Goal: Navigation & Orientation: Find specific page/section

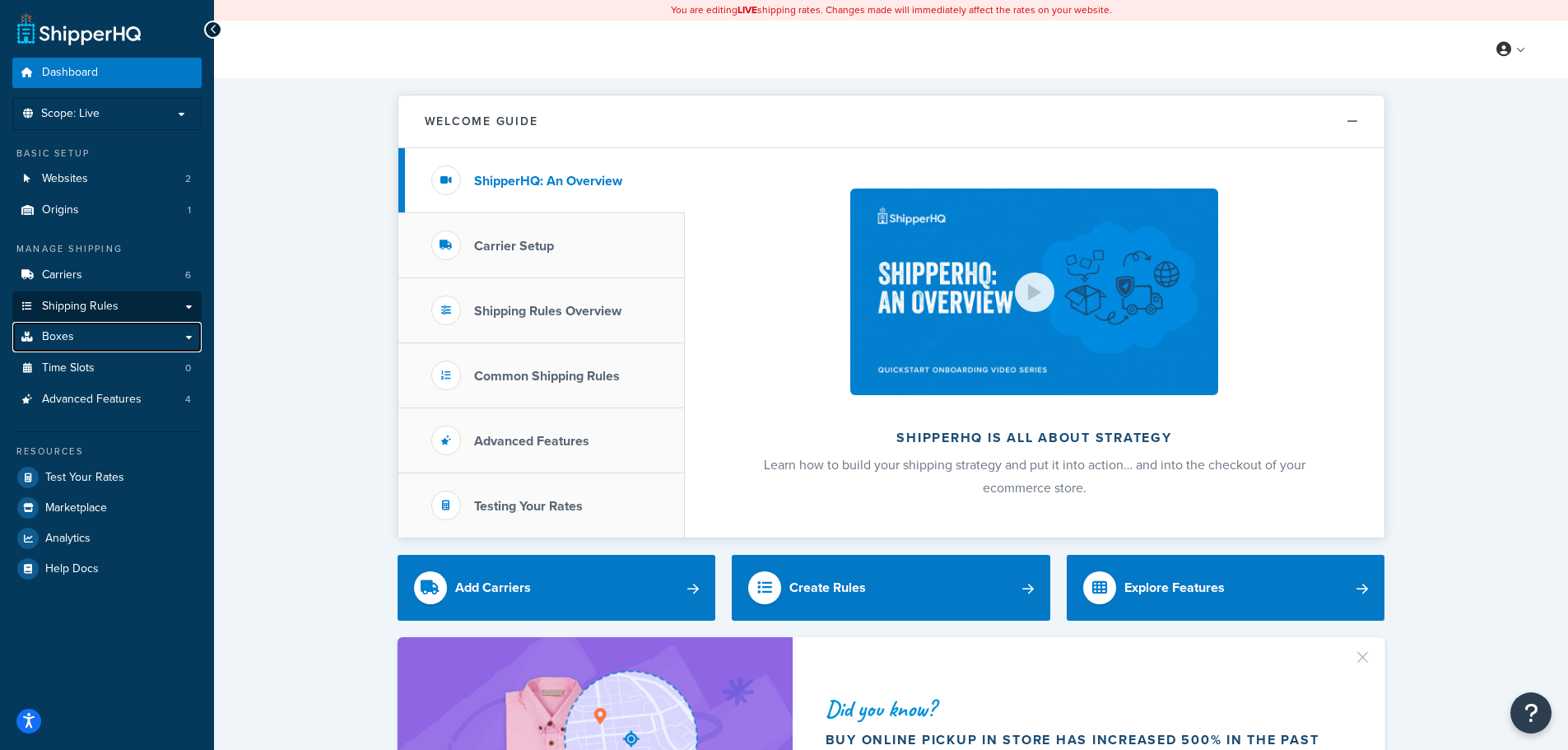
click at [101, 322] on link "Boxes" at bounding box center [107, 337] width 189 height 31
click at [114, 291] on link "Shipping Rules" at bounding box center [107, 306] width 189 height 31
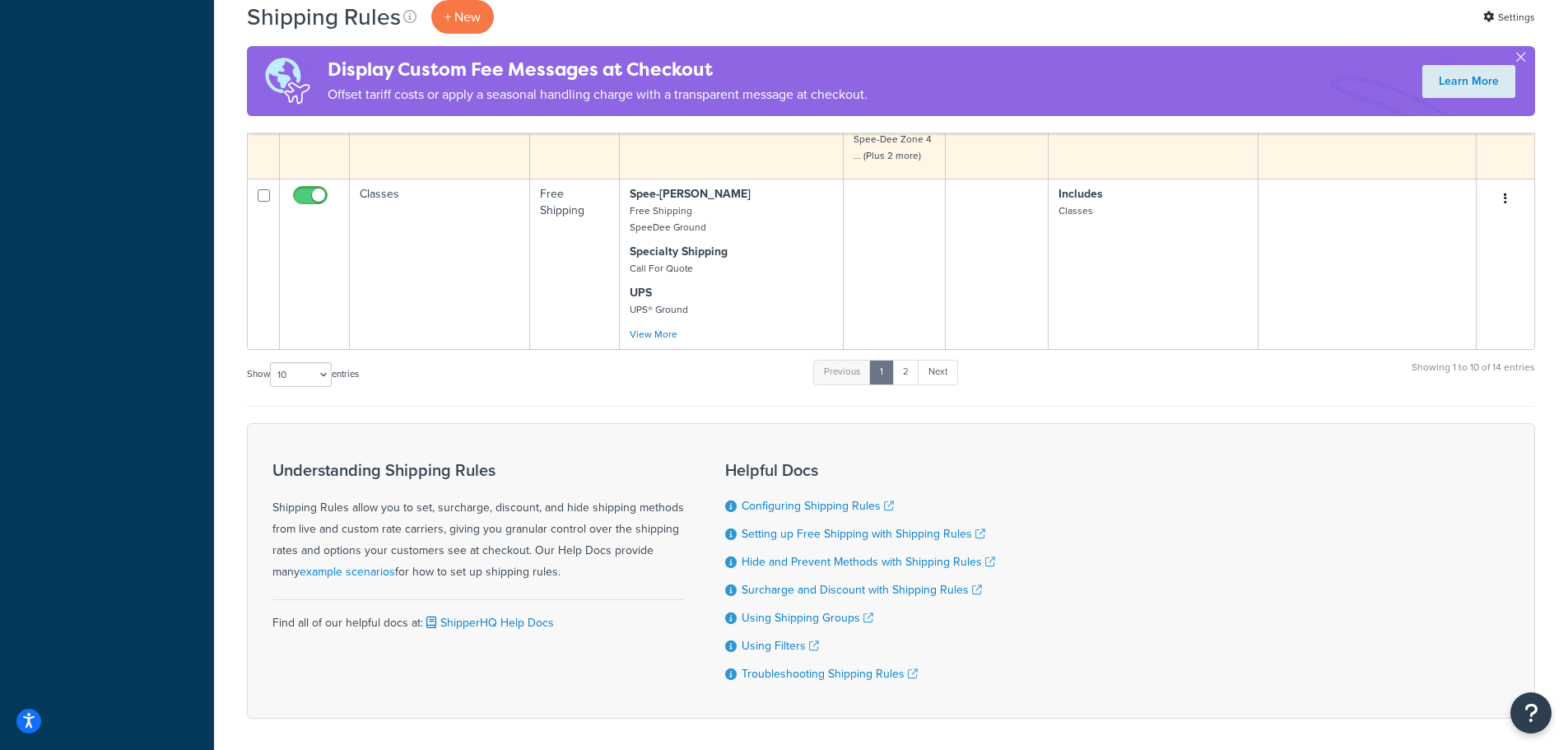
scroll to position [1303, 0]
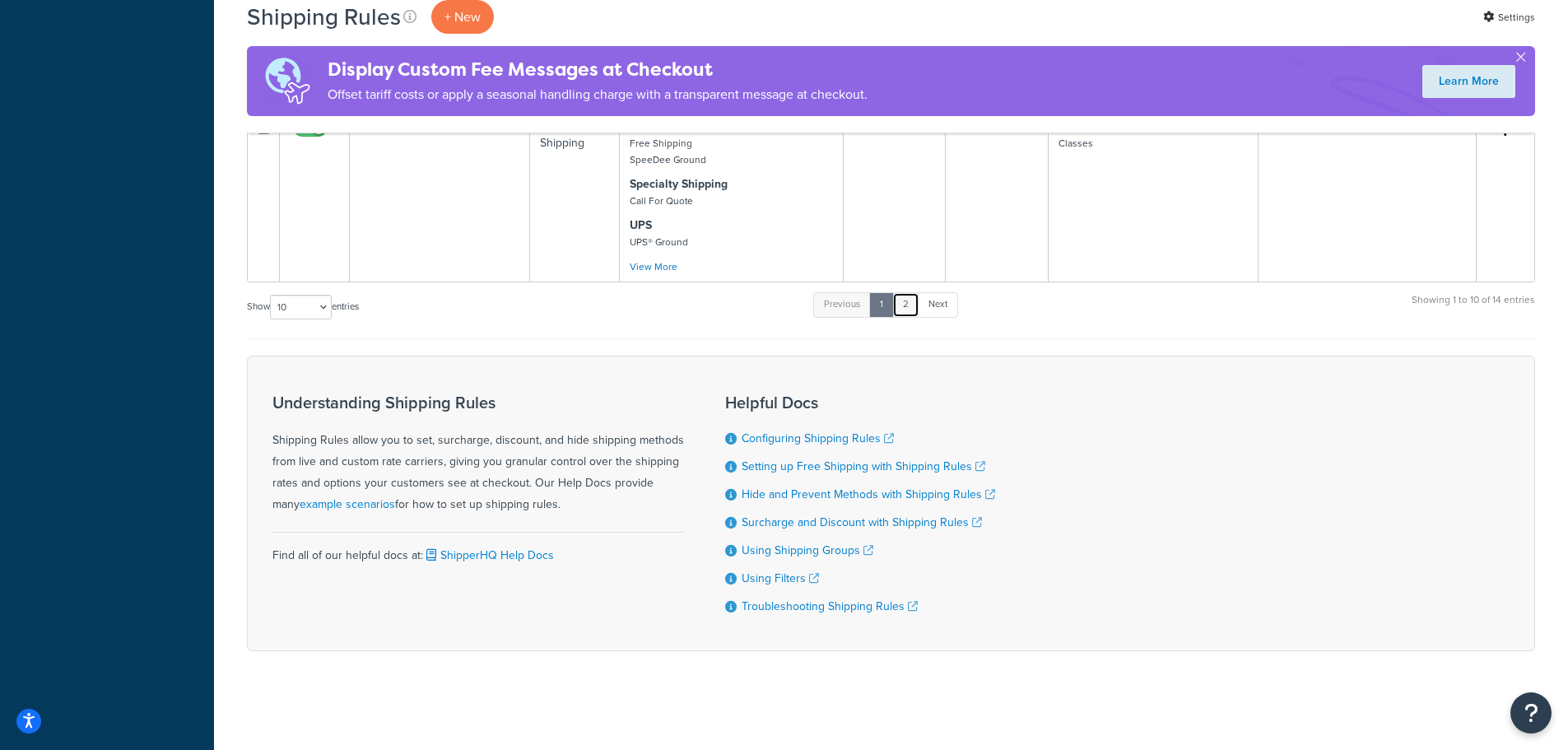
click at [908, 311] on link "2" at bounding box center [906, 304] width 28 height 25
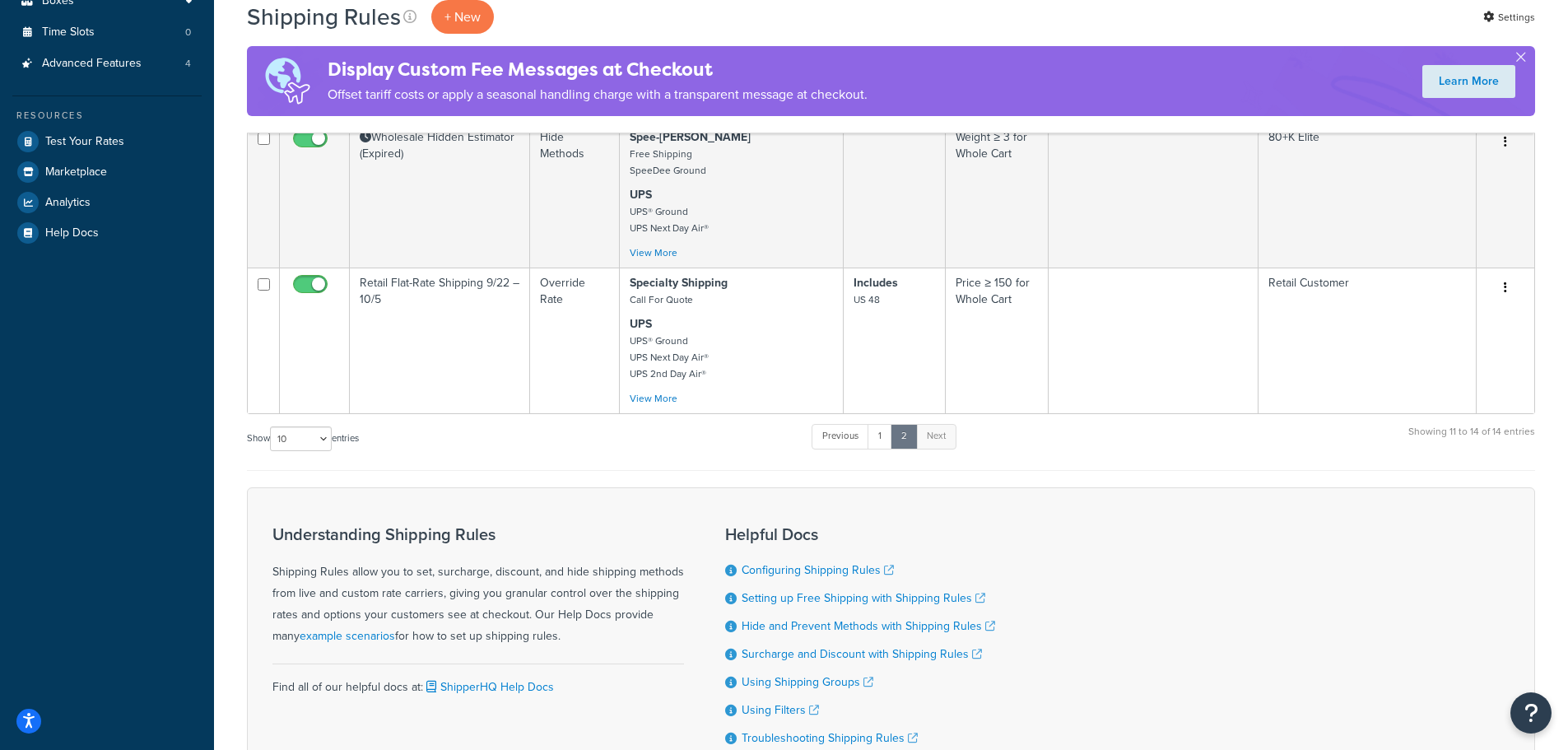
scroll to position [626, 0]
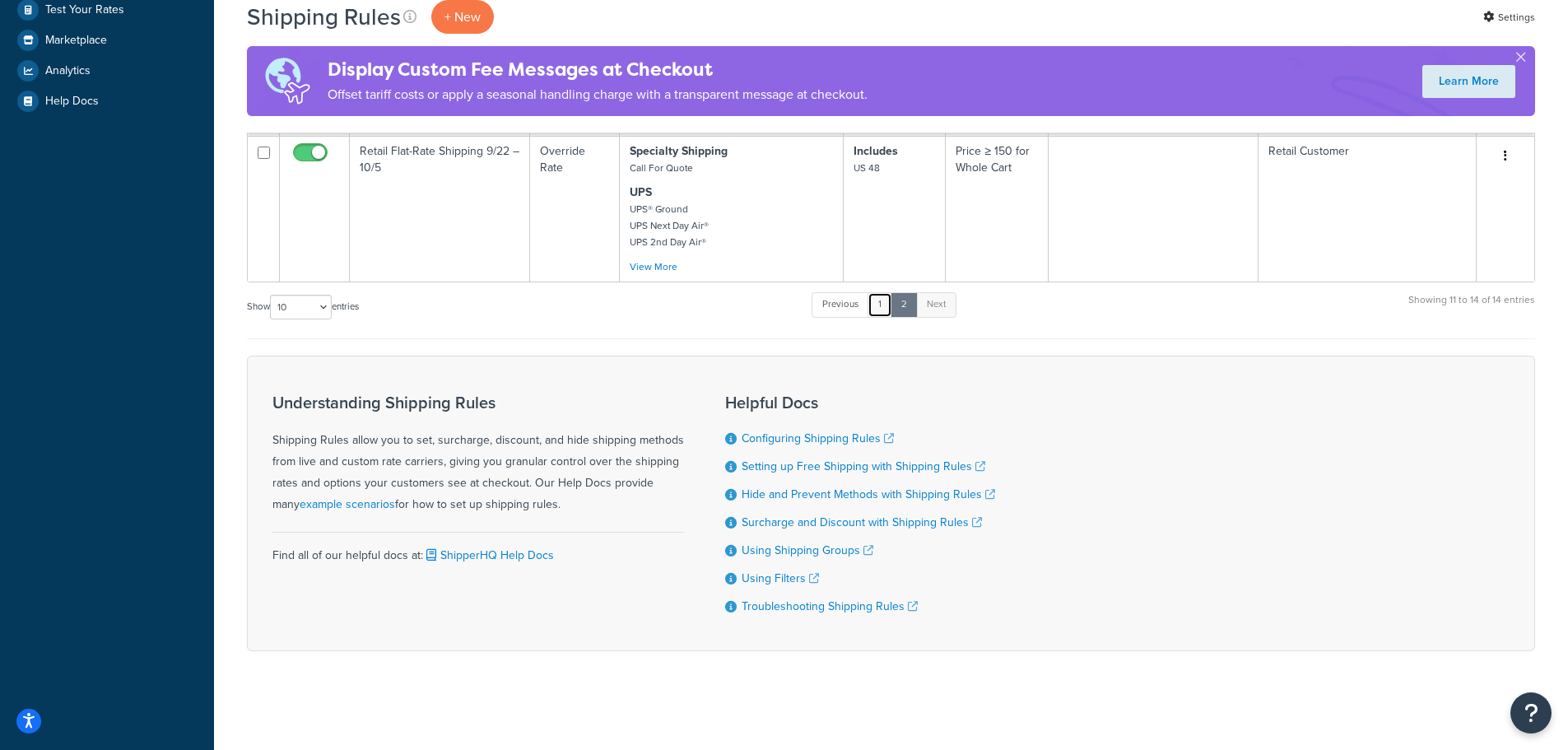
click at [890, 305] on link "1" at bounding box center [879, 304] width 25 height 25
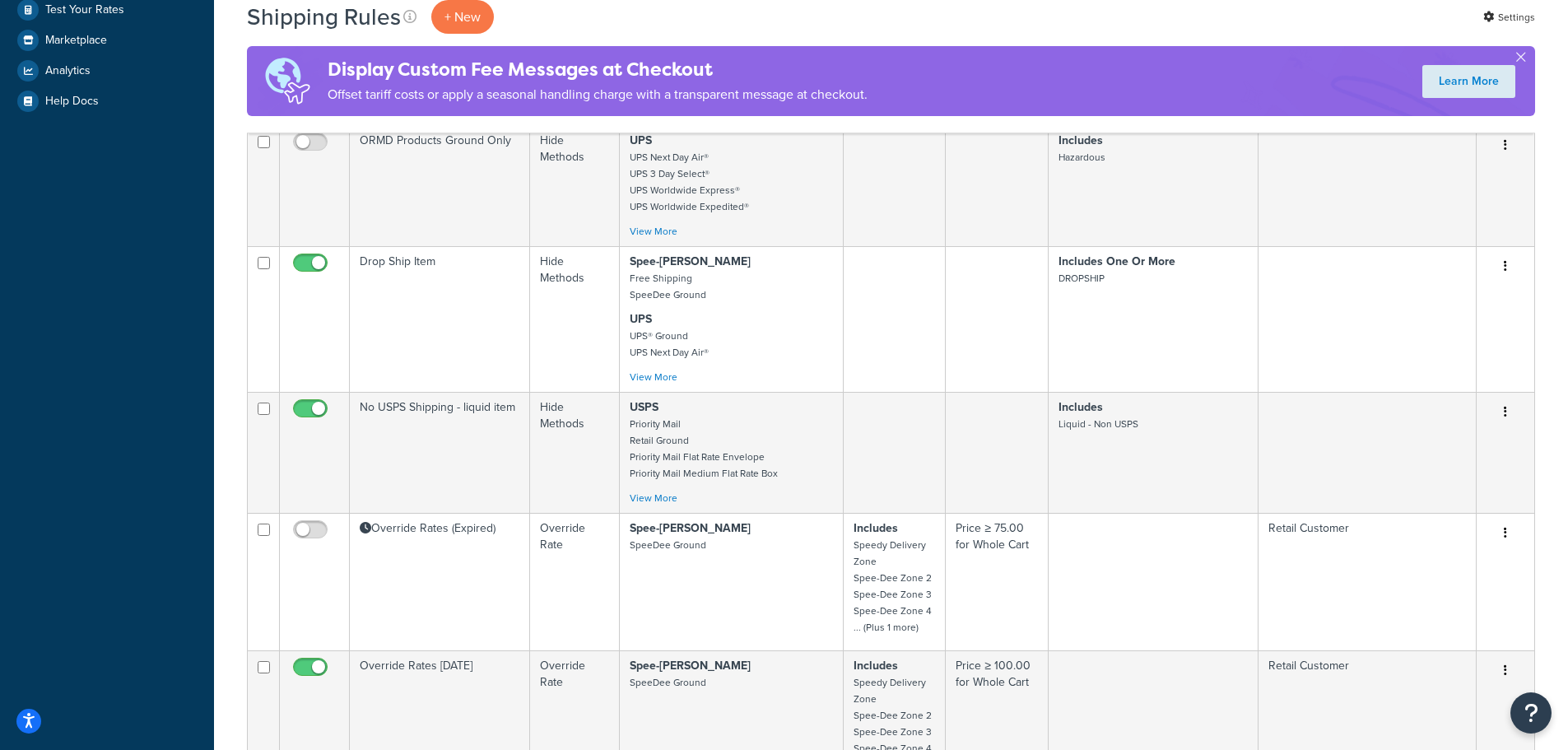
scroll to position [1233, 0]
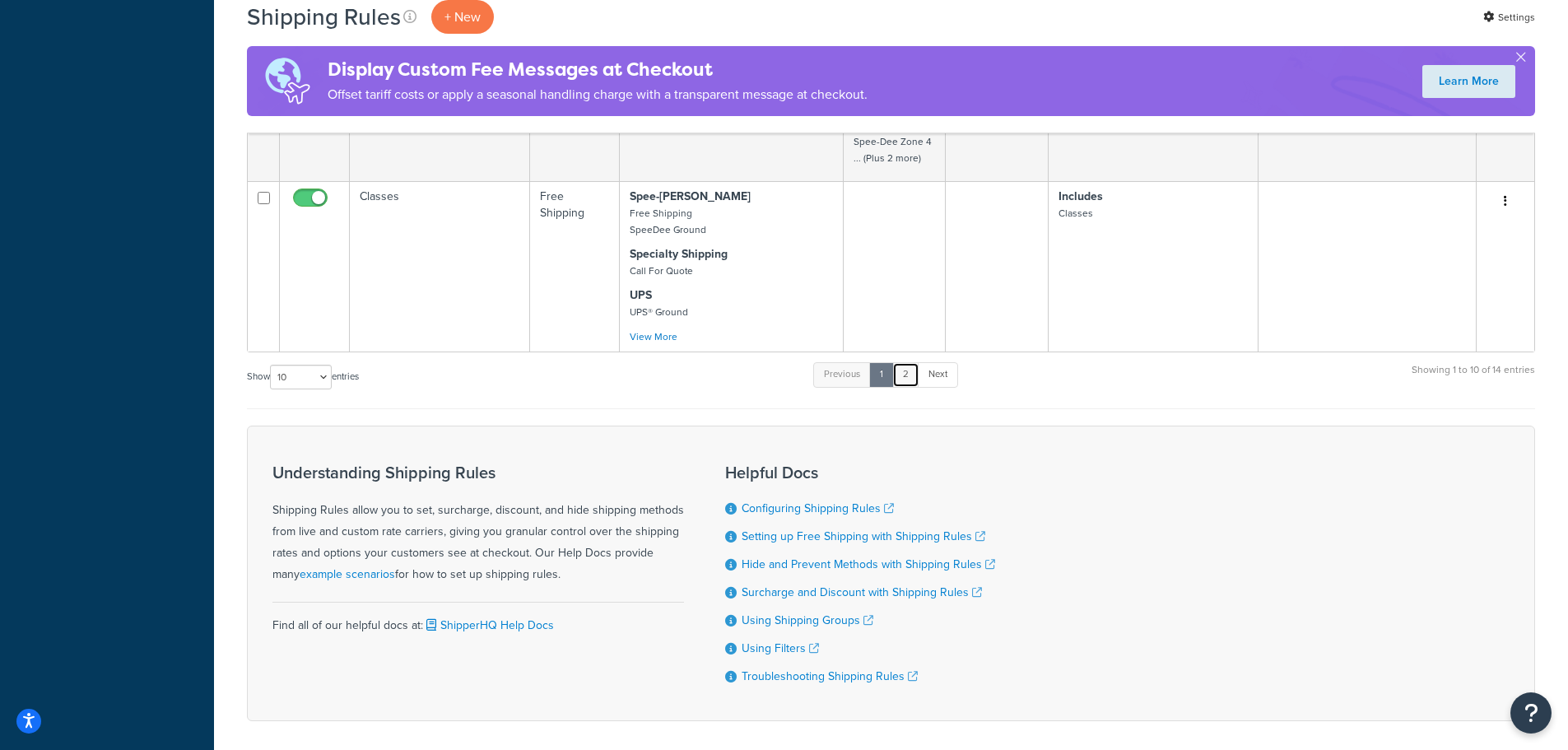
click at [901, 370] on link "2" at bounding box center [906, 374] width 28 height 25
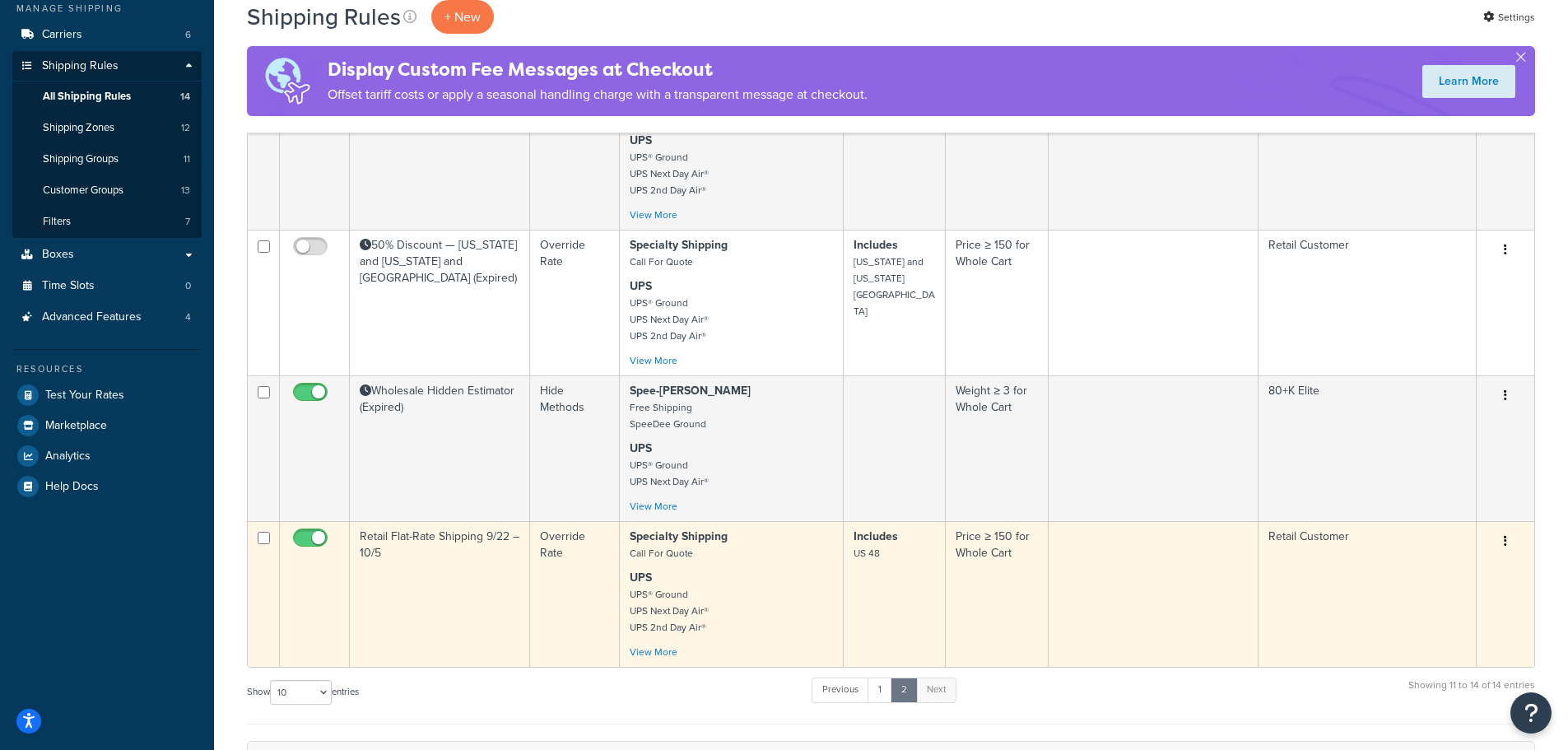
scroll to position [323, 0]
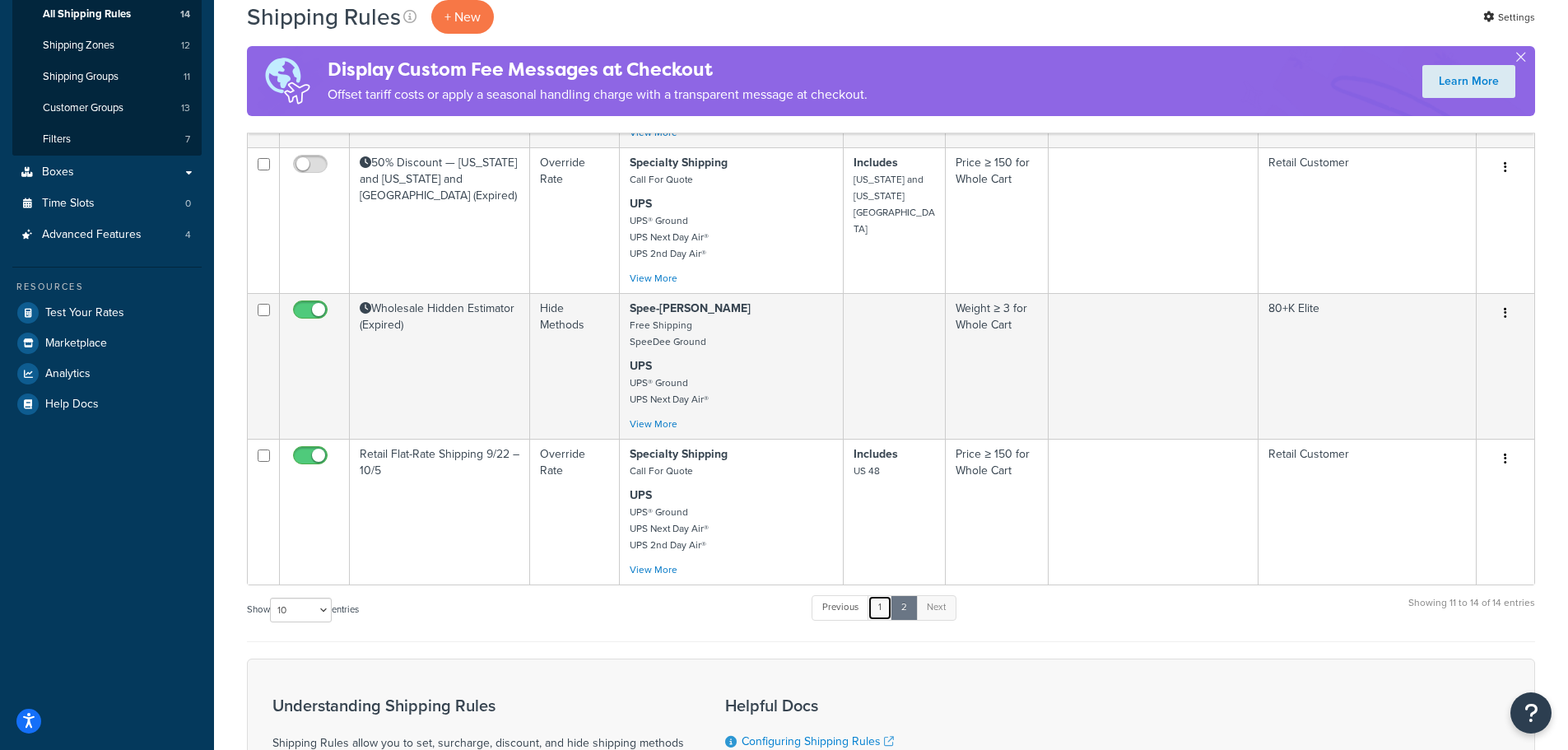
click at [881, 603] on link "1" at bounding box center [879, 607] width 25 height 25
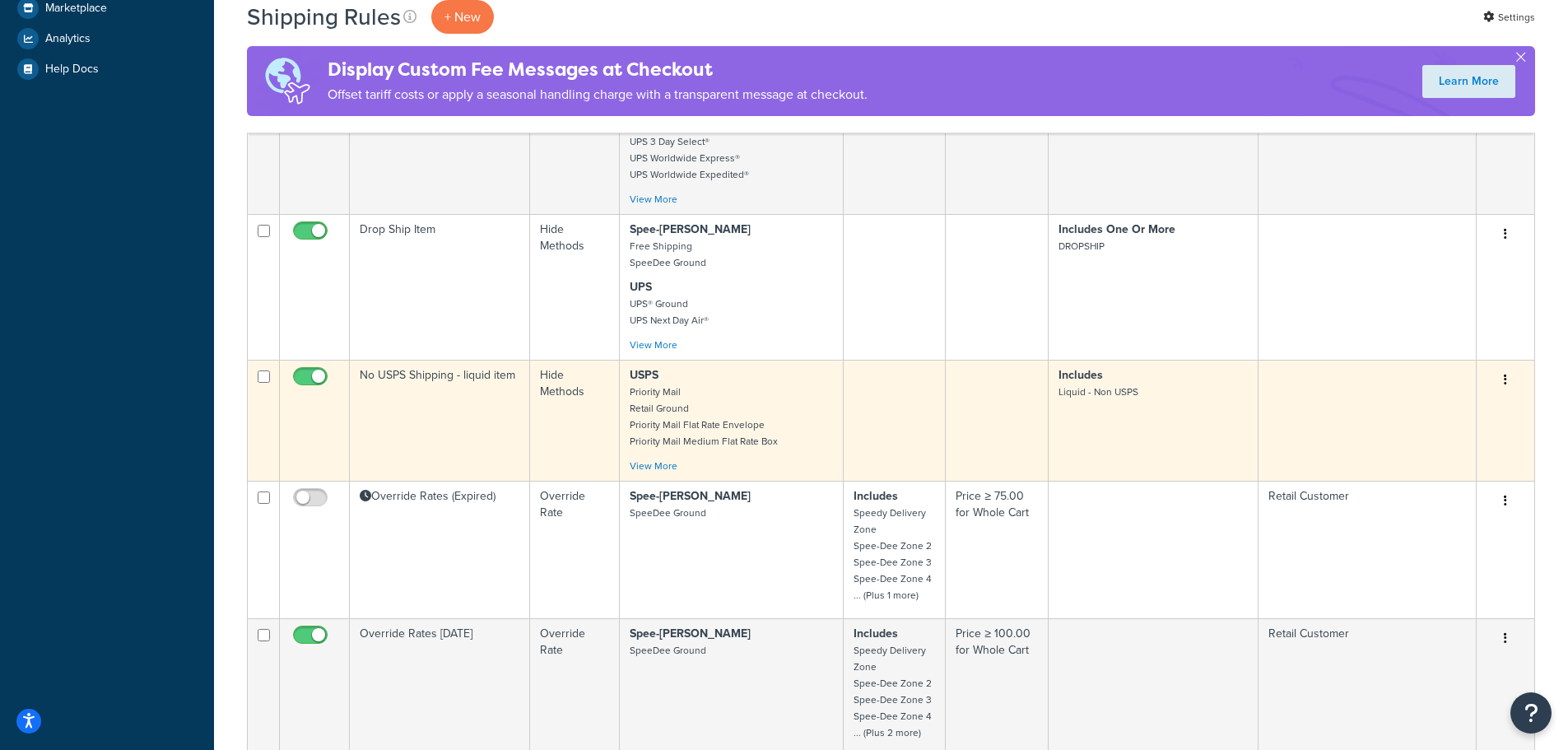
scroll to position [986, 0]
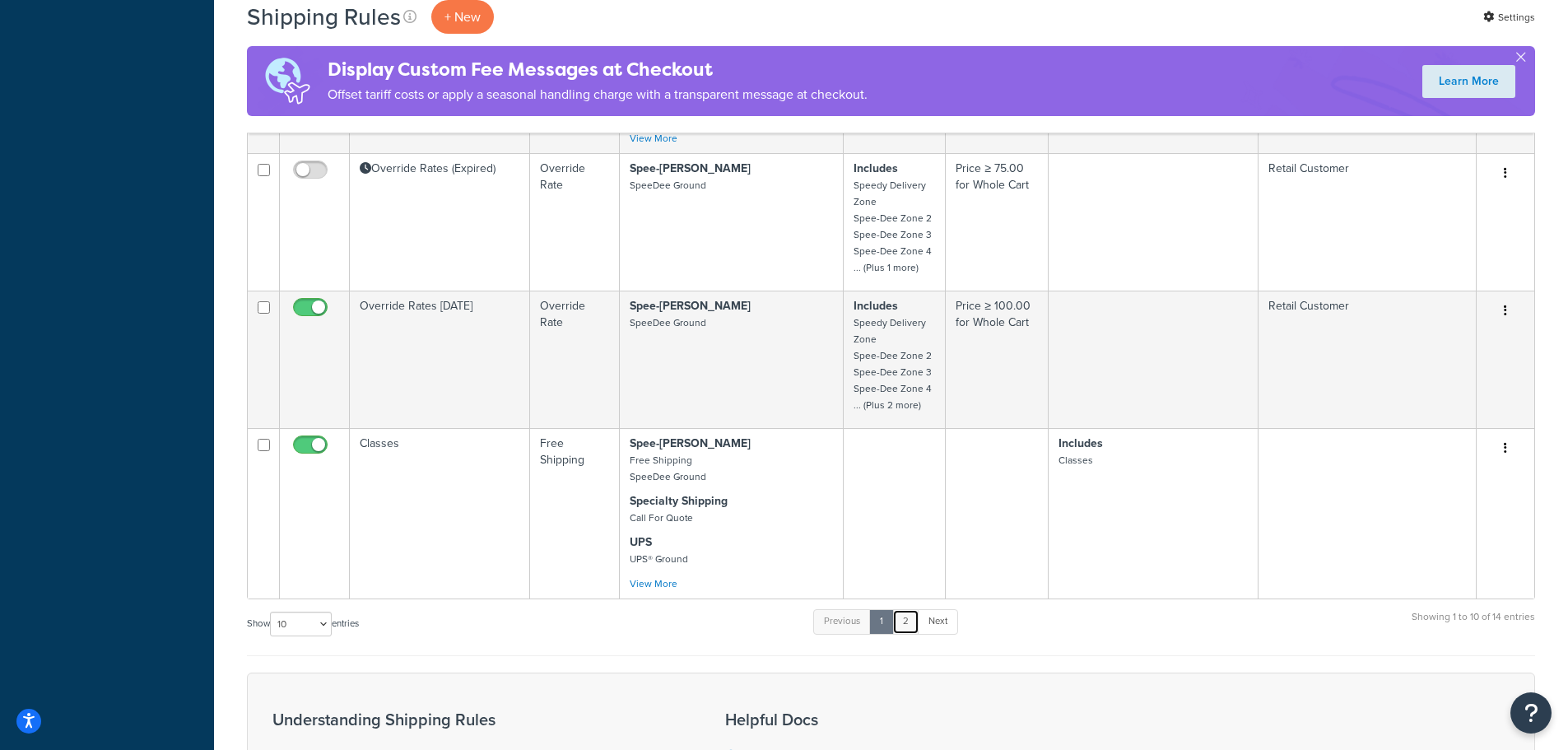
click at [917, 624] on link "2" at bounding box center [906, 621] width 28 height 25
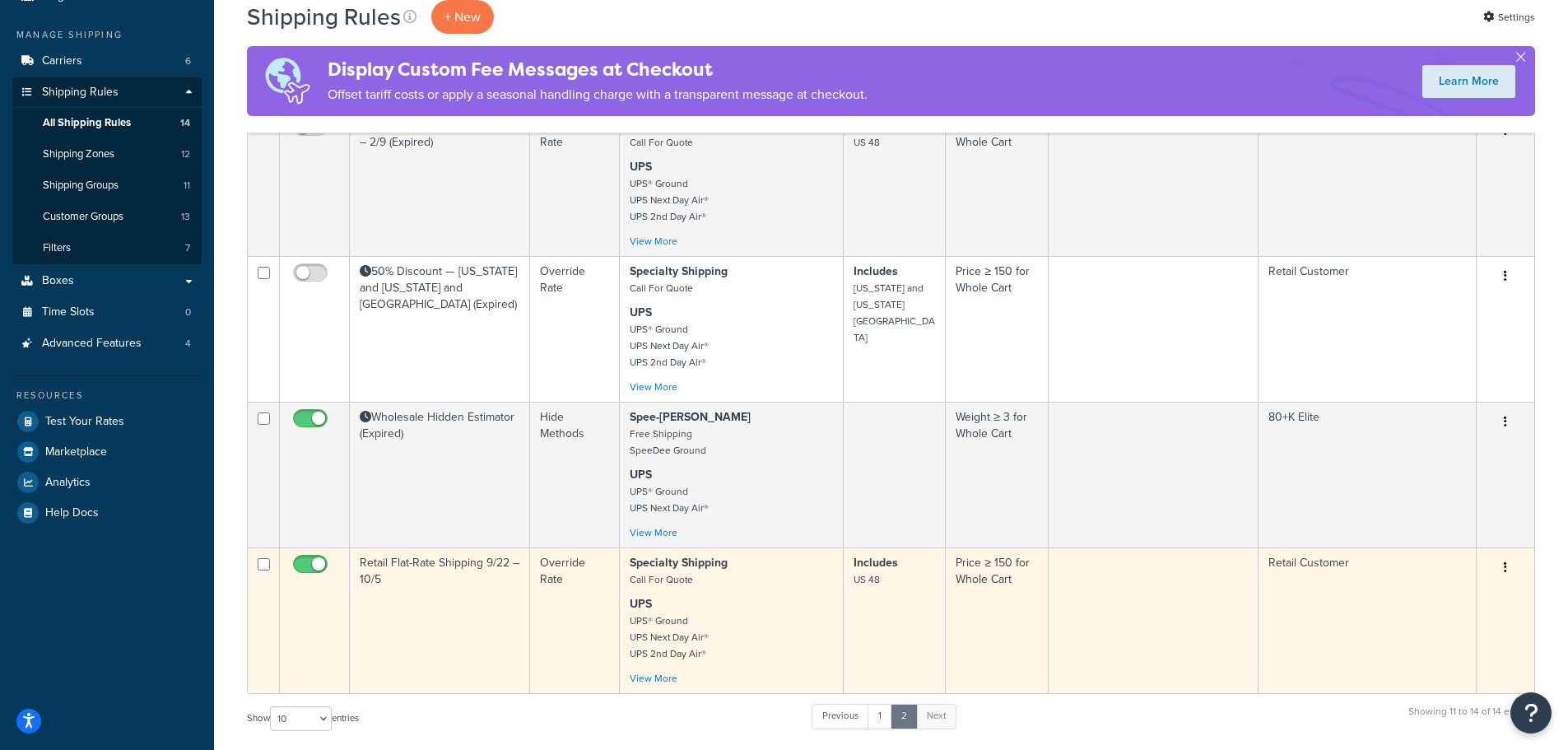
scroll to position [296, 0]
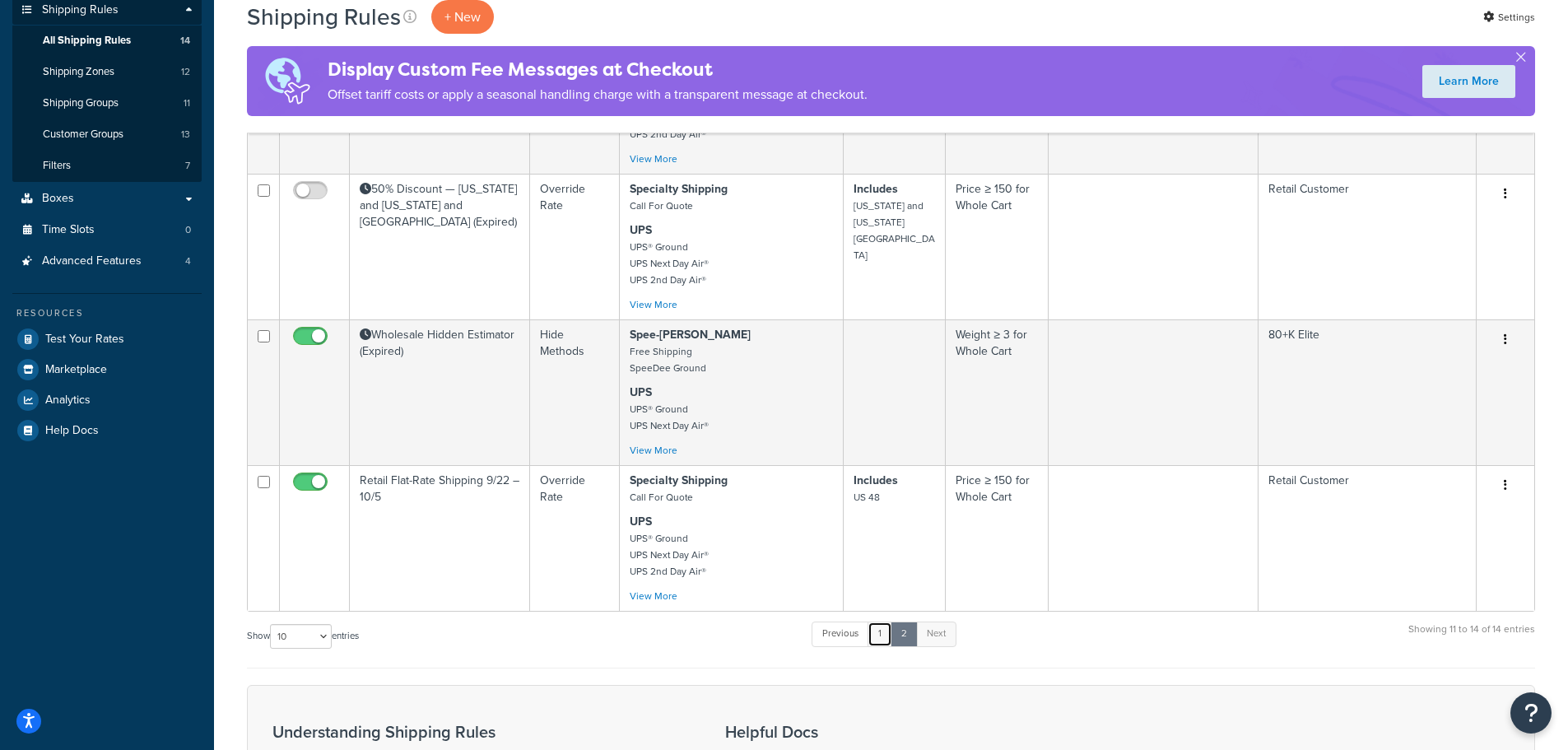
click at [881, 642] on link "1" at bounding box center [879, 634] width 25 height 25
